Goal: Task Accomplishment & Management: Manage account settings

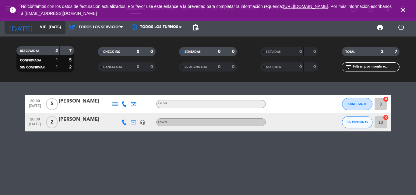
click at [50, 30] on input "vie. [DATE]" at bounding box center [62, 27] width 51 height 10
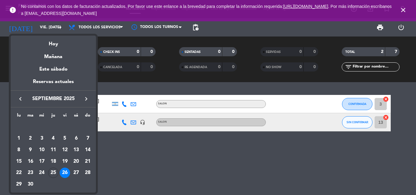
click at [128, 163] on div at bounding box center [208, 97] width 416 height 195
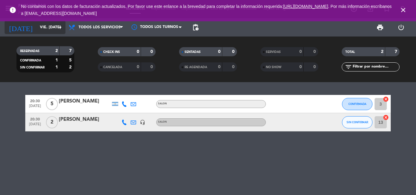
click at [44, 26] on input "vie. [DATE]" at bounding box center [62, 27] width 51 height 10
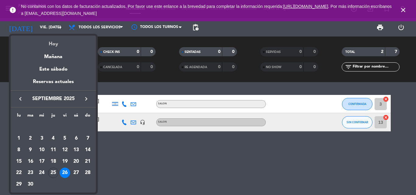
click at [52, 43] on div "Hoy" at bounding box center [53, 42] width 85 height 12
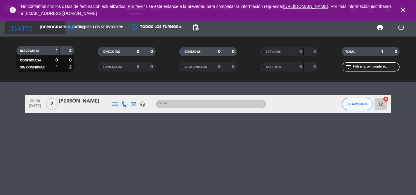
click at [48, 29] on input "[DEMOGRAPHIC_DATA] [DATE]" at bounding box center [62, 27] width 51 height 10
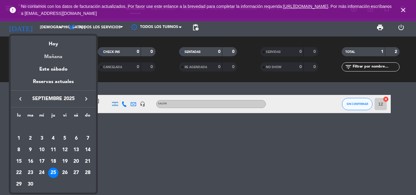
click at [56, 56] on div "Mañana" at bounding box center [53, 54] width 85 height 12
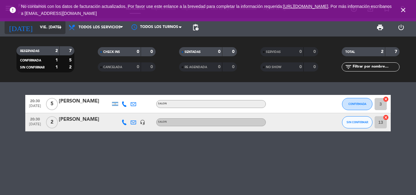
click at [52, 28] on input "vie. [DATE]" at bounding box center [62, 27] width 51 height 10
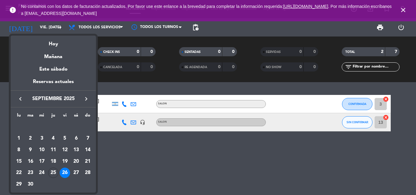
click at [108, 164] on div at bounding box center [208, 97] width 416 height 195
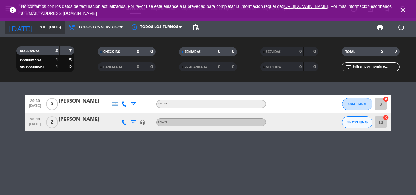
click at [46, 29] on input "vie. [DATE]" at bounding box center [62, 27] width 51 height 10
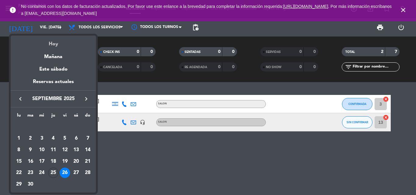
click at [55, 44] on div "Hoy" at bounding box center [53, 42] width 85 height 12
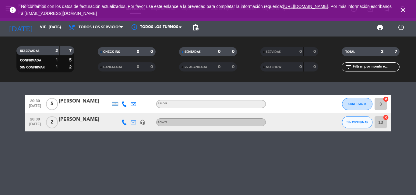
type input "[DEMOGRAPHIC_DATA] [DATE]"
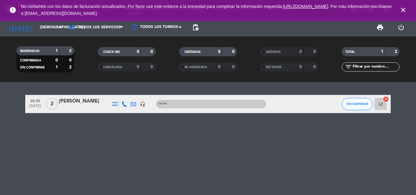
click at [51, 103] on span "2" at bounding box center [52, 104] width 12 height 12
click at [58, 109] on div "2 SALON" at bounding box center [52, 104] width 14 height 18
click at [64, 100] on div "[PERSON_NAME]" at bounding box center [85, 101] width 52 height 8
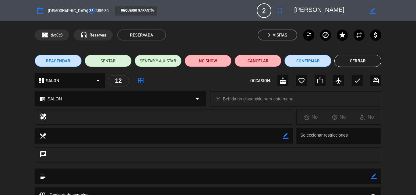
click at [65, 60] on span "REAGENDAR" at bounding box center [58, 61] width 24 height 6
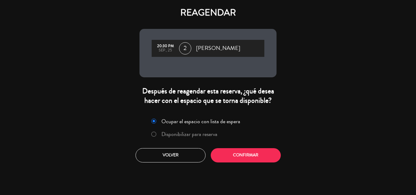
click at [204, 136] on label "Disponibilizar para reserva" at bounding box center [189, 133] width 56 height 5
click at [220, 155] on button "Confirmar" at bounding box center [246, 155] width 70 height 14
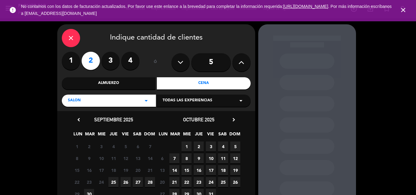
click at [125, 184] on span "26" at bounding box center [126, 182] width 10 height 10
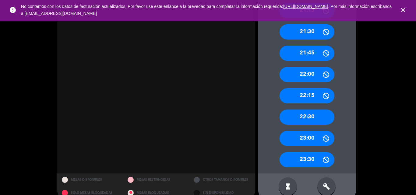
scroll to position [263, 0]
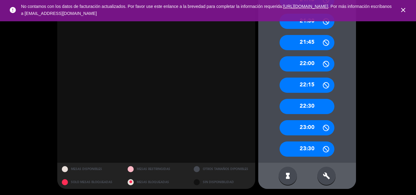
click at [326, 181] on div "build" at bounding box center [326, 176] width 18 height 18
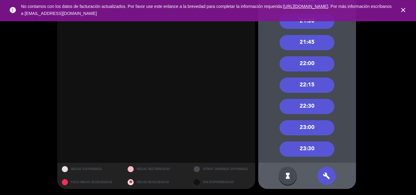
click at [302, 23] on div "21:30" at bounding box center [306, 21] width 55 height 15
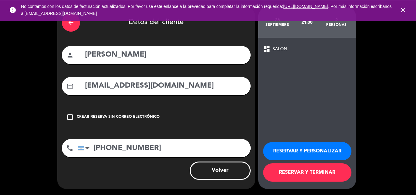
scroll to position [17, 0]
click at [298, 170] on button "RESERVAR Y TERMINAR" at bounding box center [307, 172] width 88 height 18
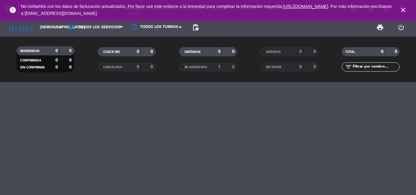
click at [406, 10] on icon "close" at bounding box center [402, 9] width 7 height 7
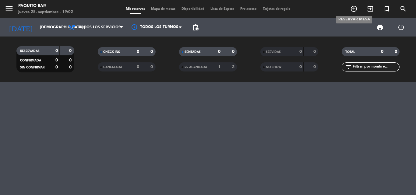
click at [356, 9] on icon "add_circle_outline" at bounding box center [353, 8] width 7 height 7
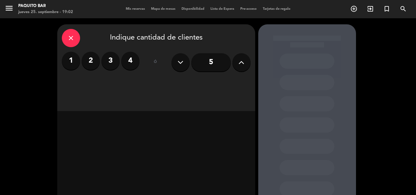
click at [125, 65] on label "4" at bounding box center [130, 61] width 18 height 18
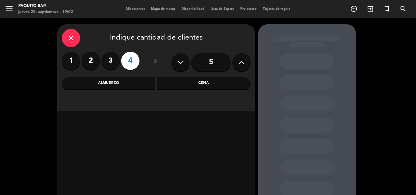
click at [213, 82] on div "Cena" at bounding box center [204, 83] width 94 height 12
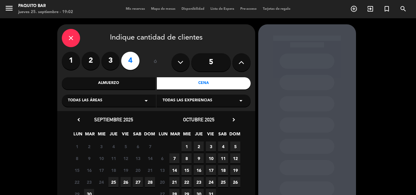
click at [128, 183] on span "26" at bounding box center [126, 182] width 10 height 10
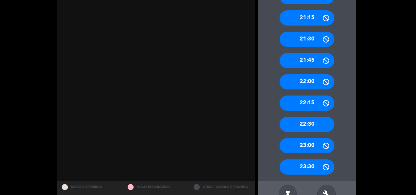
scroll to position [263, 0]
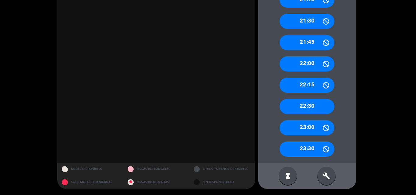
click at [330, 170] on div "build" at bounding box center [326, 176] width 18 height 18
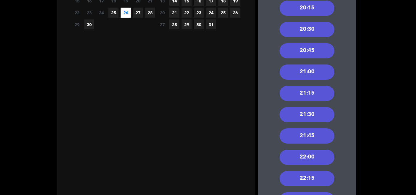
scroll to position [111, 0]
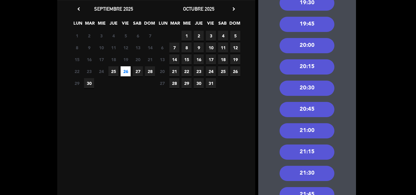
click at [307, 129] on div "21:00" at bounding box center [306, 130] width 55 height 15
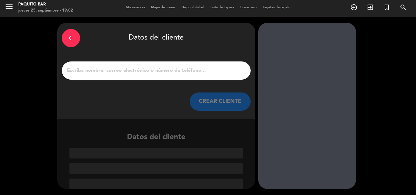
scroll to position [2, 0]
click at [122, 71] on input "1" at bounding box center [156, 70] width 180 height 9
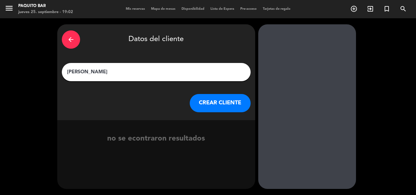
type input "[PERSON_NAME]"
click at [209, 105] on button "CREAR CLIENTE" at bounding box center [220, 103] width 61 height 18
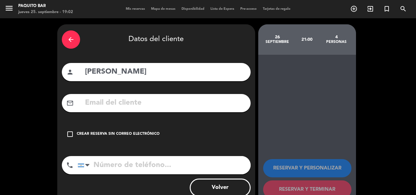
click at [80, 133] on div "Crear reserva sin correo electrónico" at bounding box center [118, 134] width 83 height 6
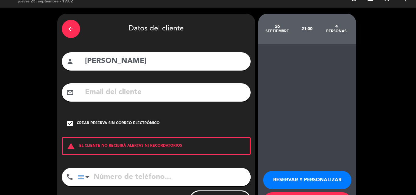
scroll to position [40, 0]
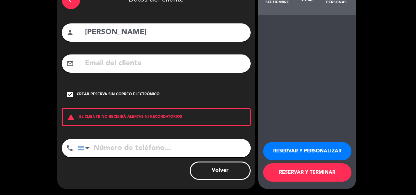
click at [135, 146] on input "tel" at bounding box center [164, 148] width 173 height 18
click at [313, 152] on button "RESERVAR Y PERSONALIZAR" at bounding box center [307, 151] width 88 height 18
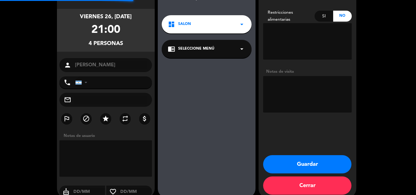
scroll to position [24, 0]
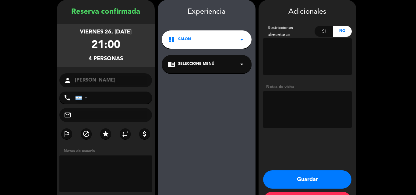
click at [298, 114] on textarea at bounding box center [307, 109] width 89 height 37
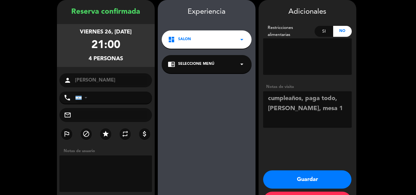
drag, startPoint x: 282, startPoint y: 110, endPoint x: 291, endPoint y: 86, distance: 25.6
click at [282, 110] on textarea at bounding box center [307, 109] width 89 height 37
type textarea "cumpleaños, paga todo, paso Flavia, mesa 1"
click at [311, 175] on button "Guardar" at bounding box center [307, 179] width 88 height 18
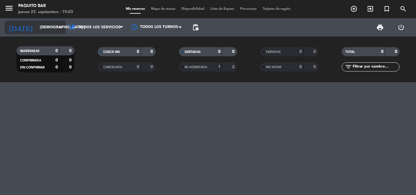
click at [60, 27] on icon "arrow_drop_down" at bounding box center [60, 27] width 7 height 7
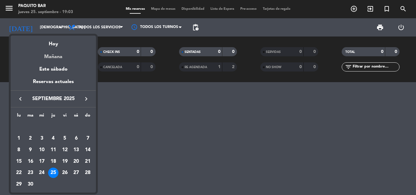
click at [58, 56] on div "Mañana" at bounding box center [53, 54] width 85 height 12
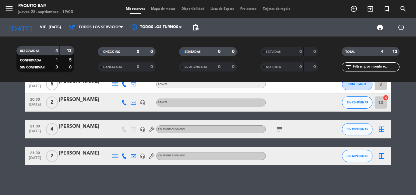
scroll to position [20, 0]
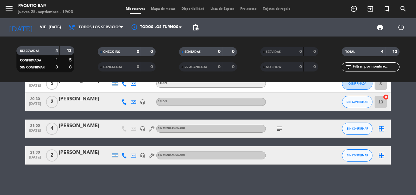
click at [63, 156] on div "[PERSON_NAME]" at bounding box center [85, 153] width 52 height 8
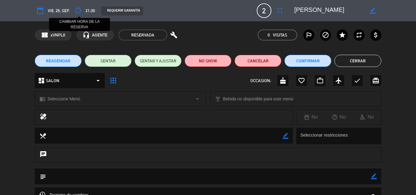
click at [78, 11] on icon "access_time" at bounding box center [77, 10] width 7 height 7
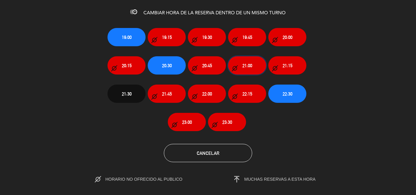
click at [253, 66] on button "21:00" at bounding box center [247, 65] width 38 height 18
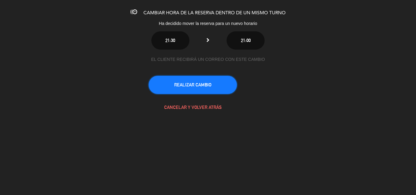
click at [224, 83] on button "REALIZAR CAMBIO" at bounding box center [193, 85] width 88 height 18
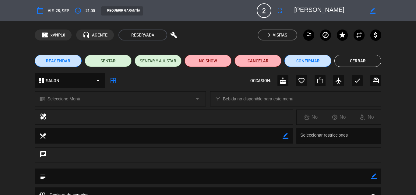
click at [366, 61] on button "Cerrar" at bounding box center [357, 61] width 47 height 12
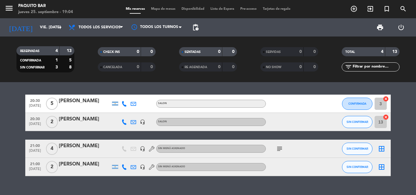
scroll to position [0, 0]
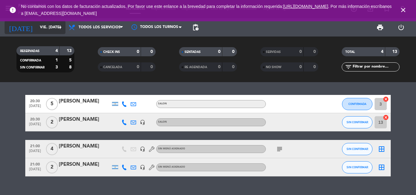
click at [37, 24] on input "vie. [DATE]" at bounding box center [62, 27] width 51 height 10
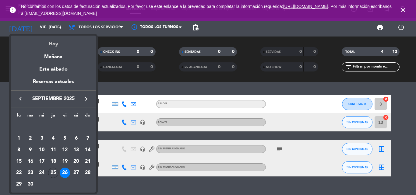
click at [41, 41] on div "Hoy" at bounding box center [53, 42] width 85 height 12
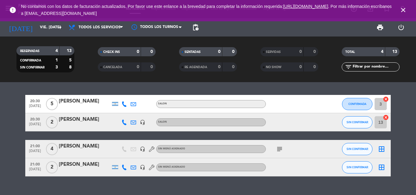
type input "[DEMOGRAPHIC_DATA] [DATE]"
